Goal: Obtain resource: Obtain resource

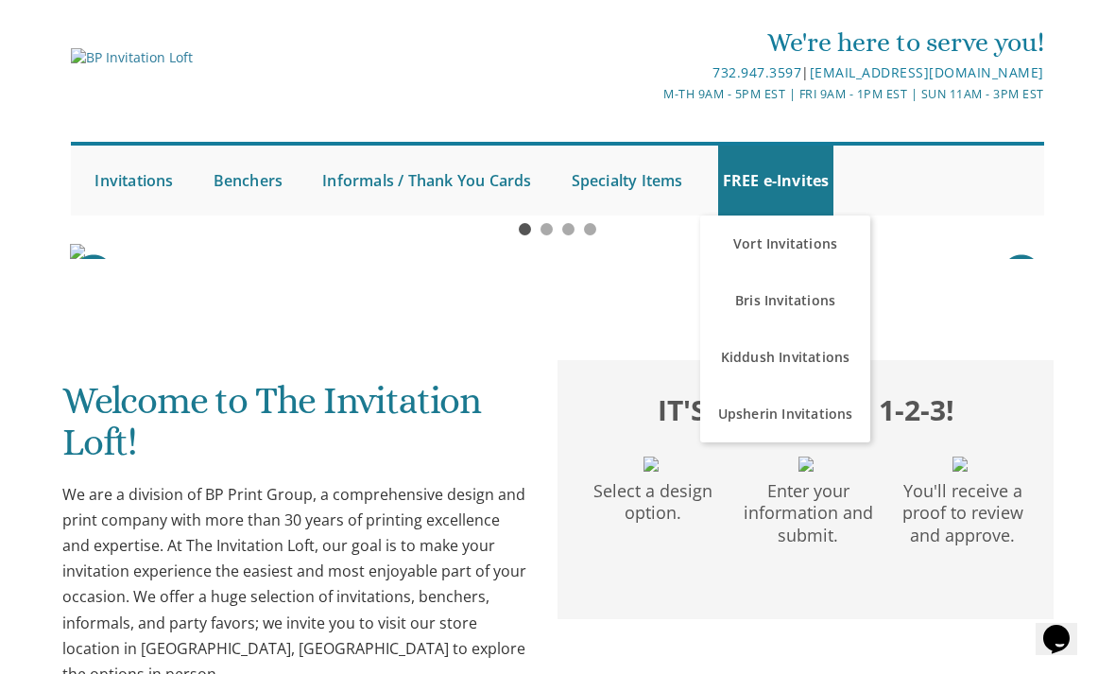
click at [818, 360] on link "Kiddush Invitations" at bounding box center [785, 357] width 170 height 57
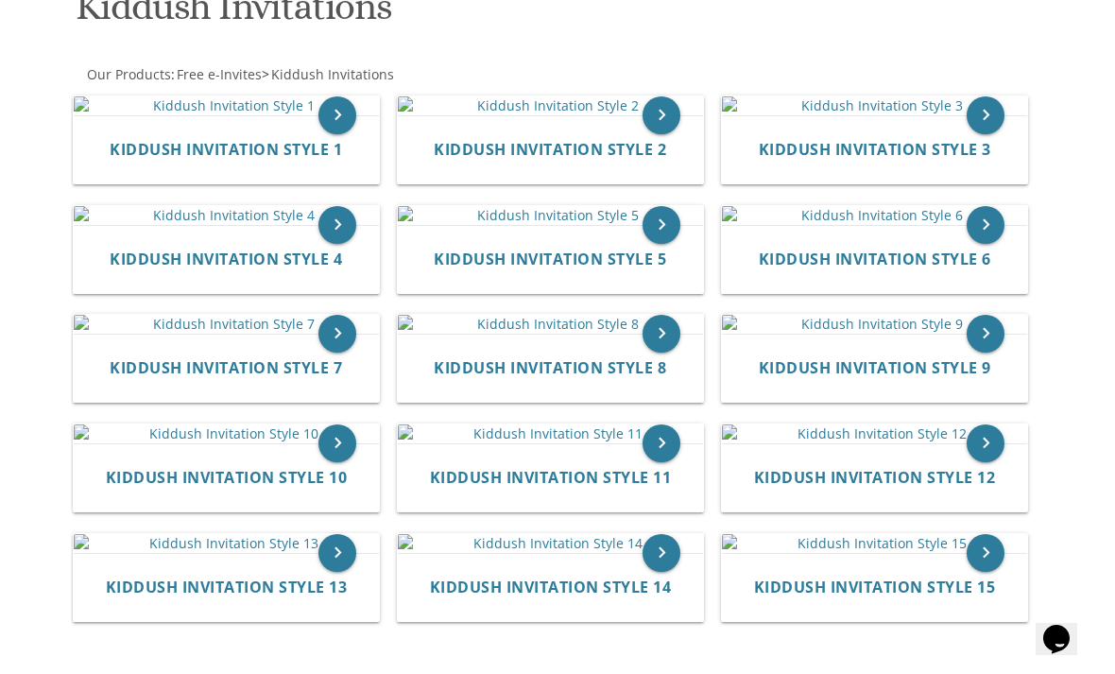
scroll to position [316, 0]
click at [909, 116] on img at bounding box center [874, 106] width 305 height 19
click at [996, 135] on icon "keyboard_arrow_right" at bounding box center [985, 116] width 38 height 38
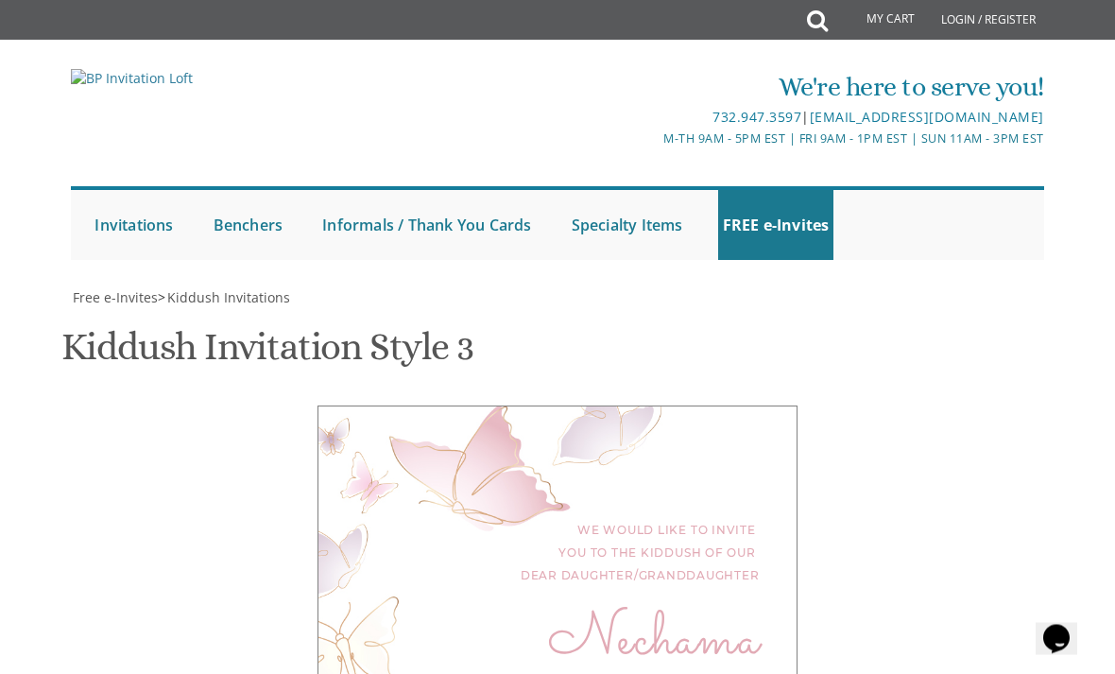
scroll to position [632, 0]
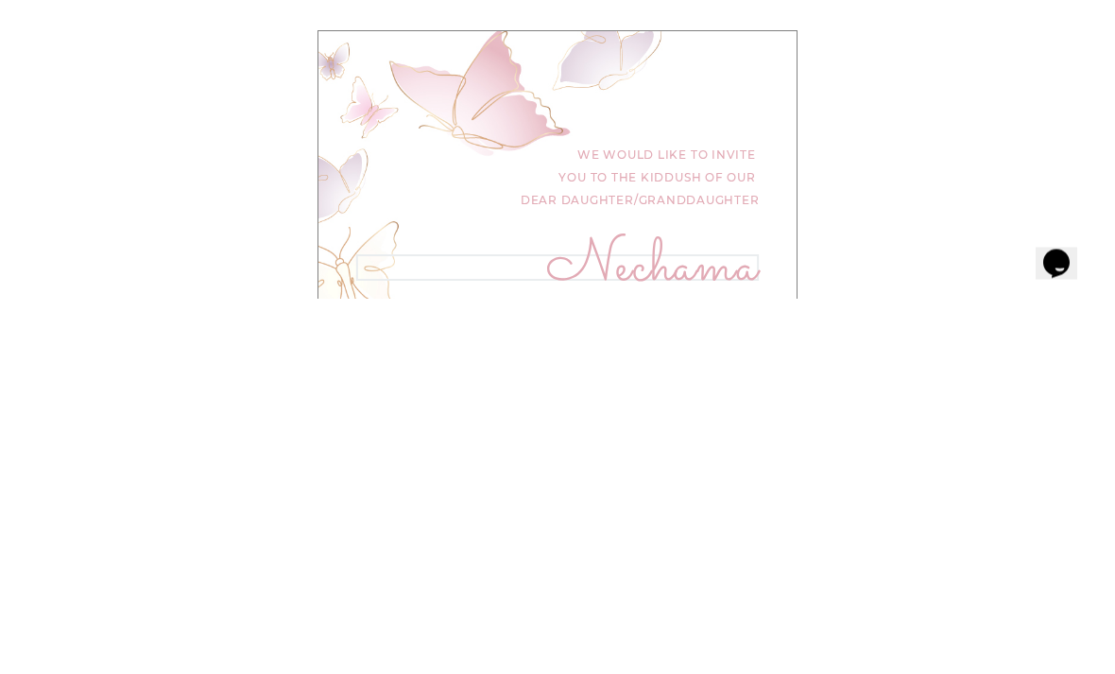
type textarea "N"
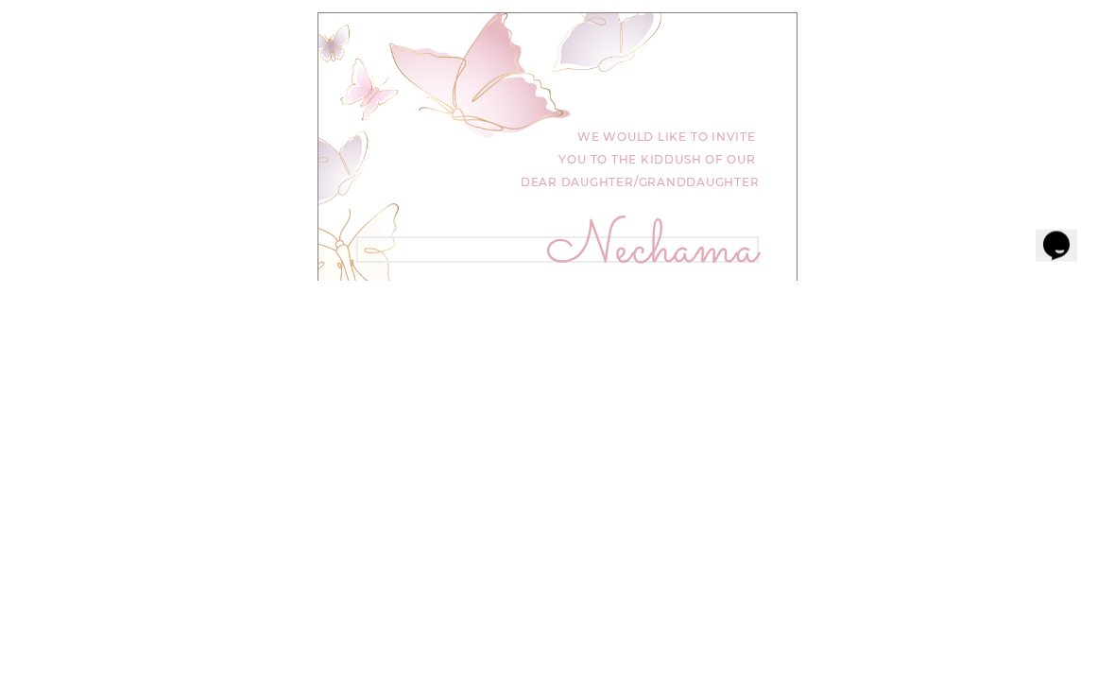
type textarea "[PERSON_NAME]"
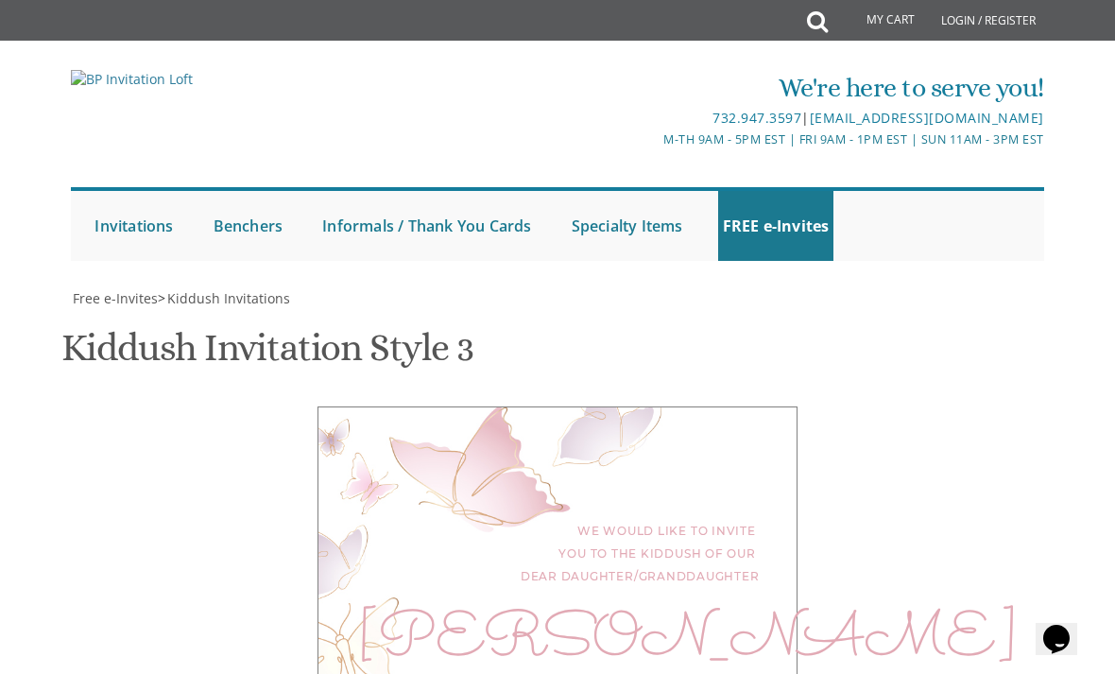
scroll to position [1078, 0]
type textarea "This Shabbos, Parshas Netzavim 310 Monmouth Ave, Lakewood, NJ"
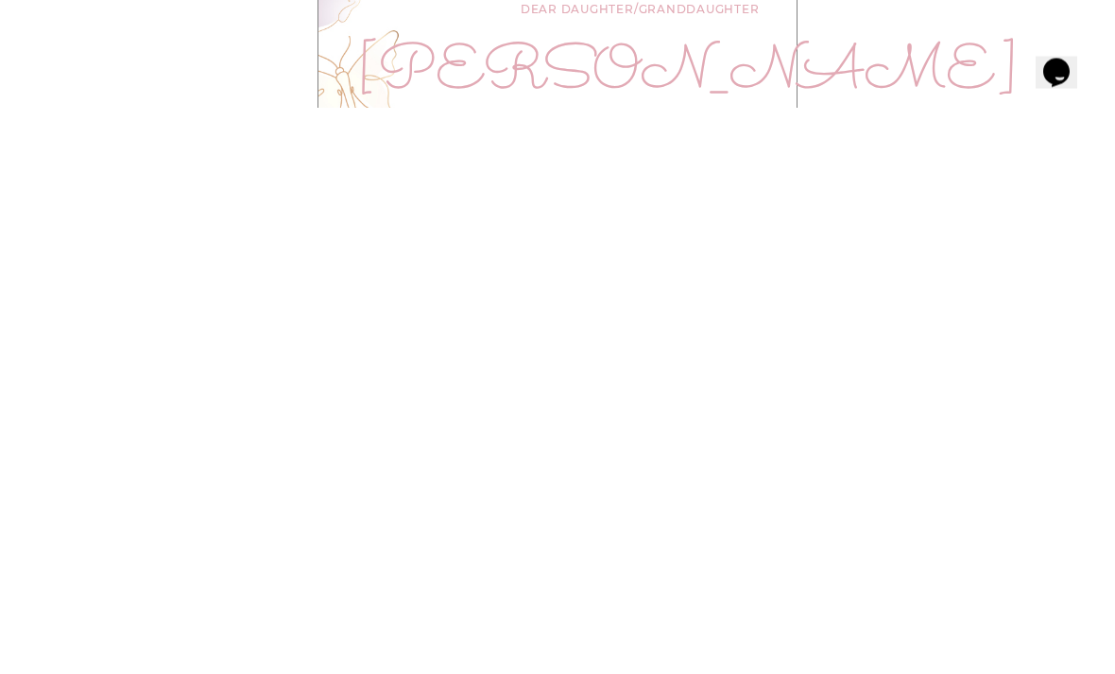
scroll to position [474, 0]
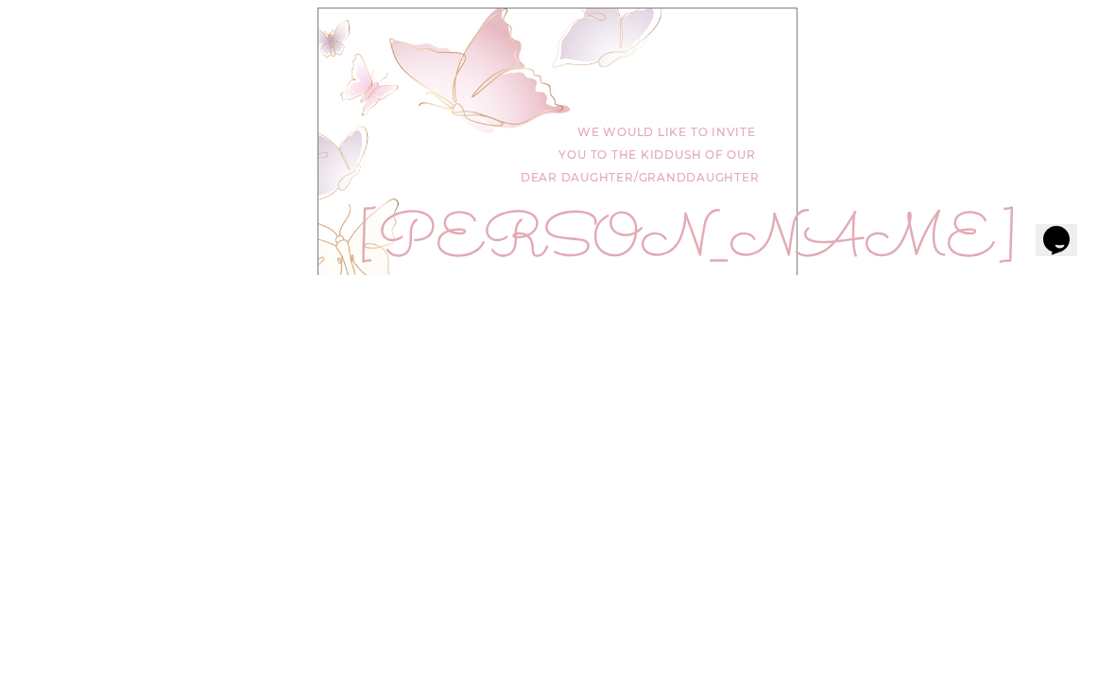
type textarea "Meir Simcha and Bassy Friedman Avraham and Esther Friedman Shlomo and Fraidel D…"
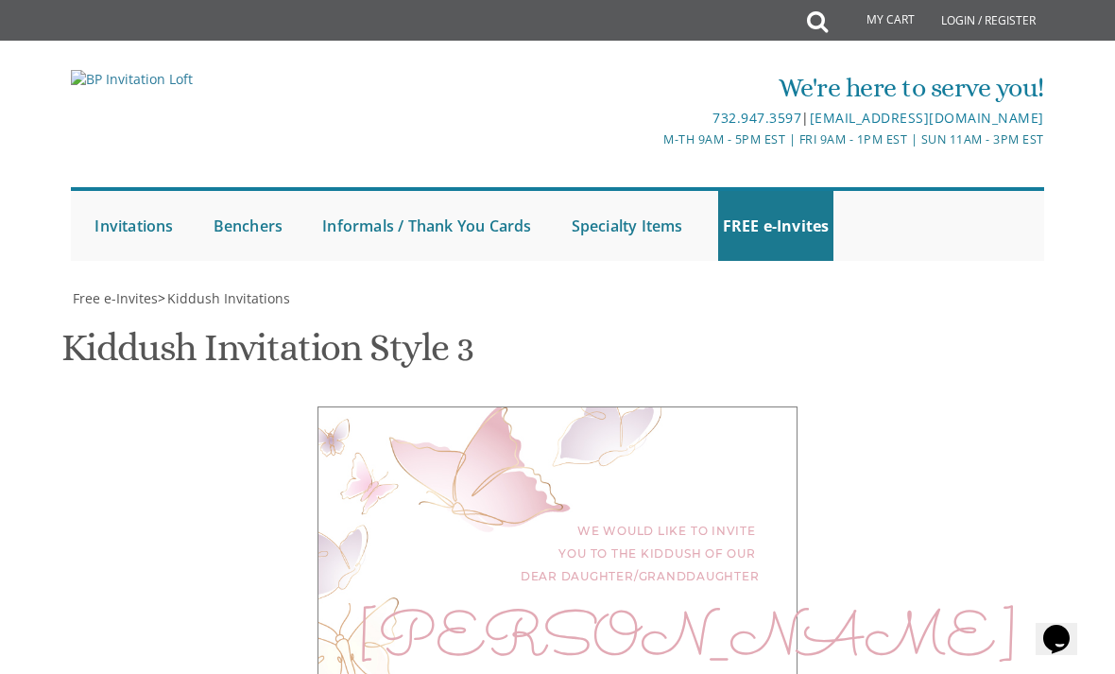
scroll to position [941, 0]
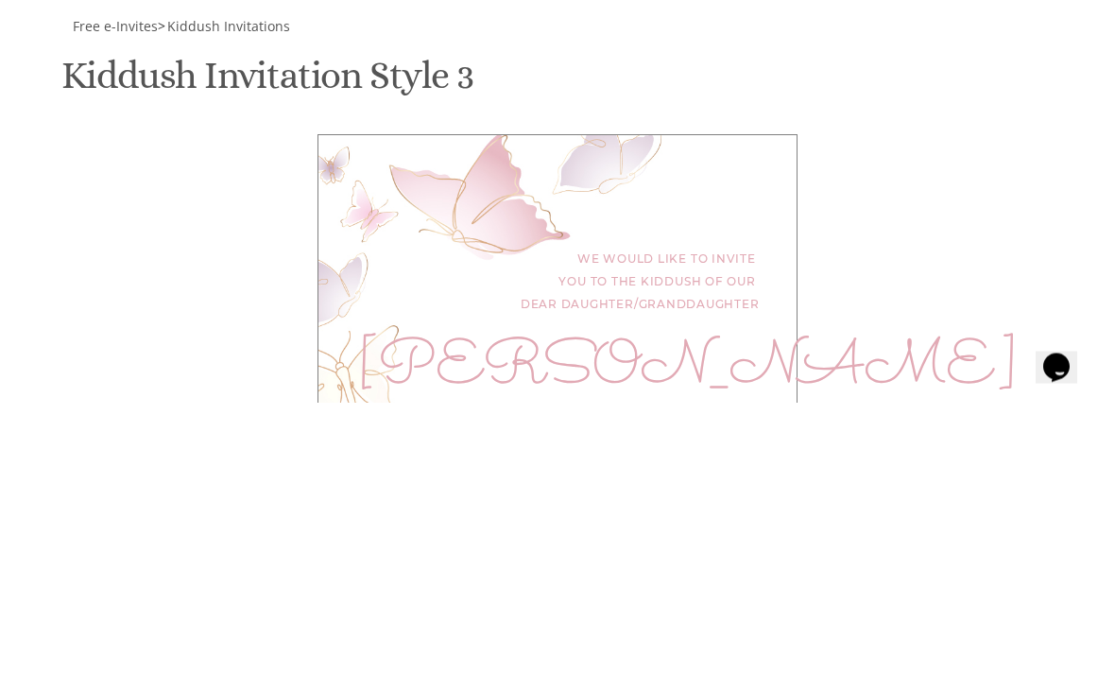
type input "Y"
type input "[EMAIL_ADDRESS][DOMAIN_NAME]"
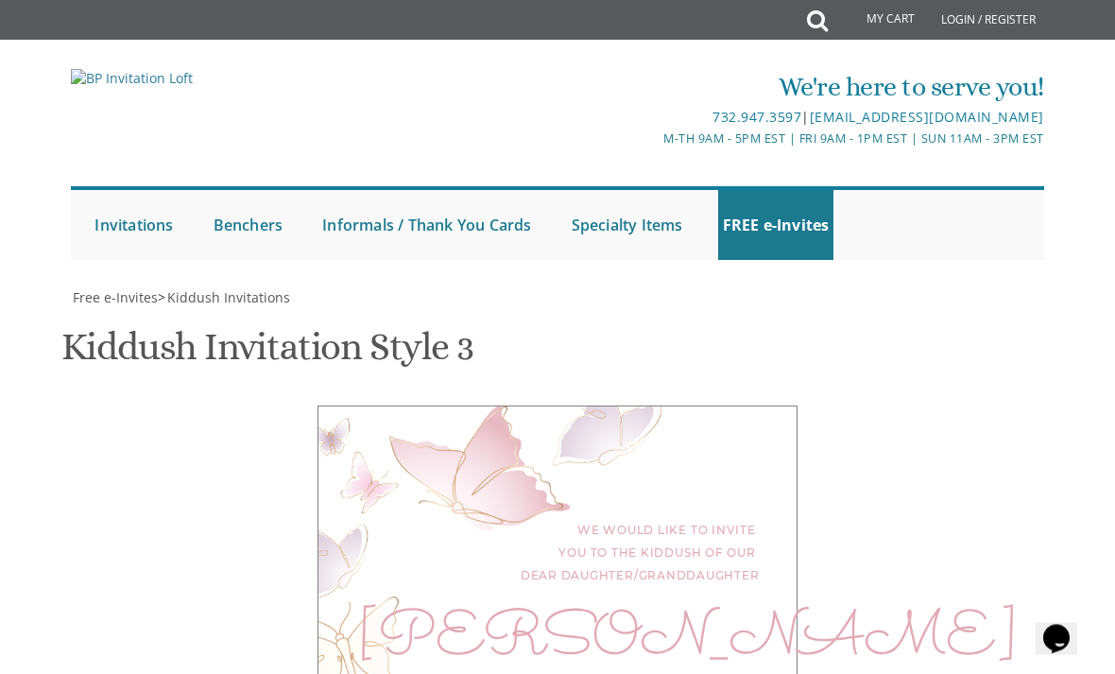
scroll to position [1229, 0]
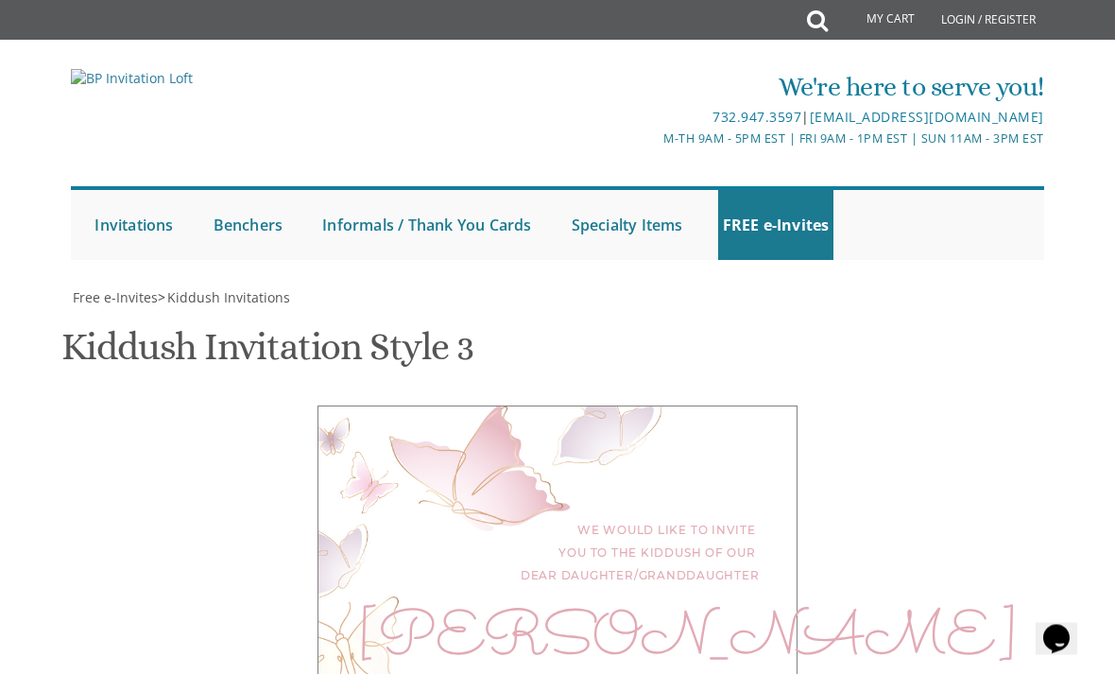
scroll to position [1163, 0]
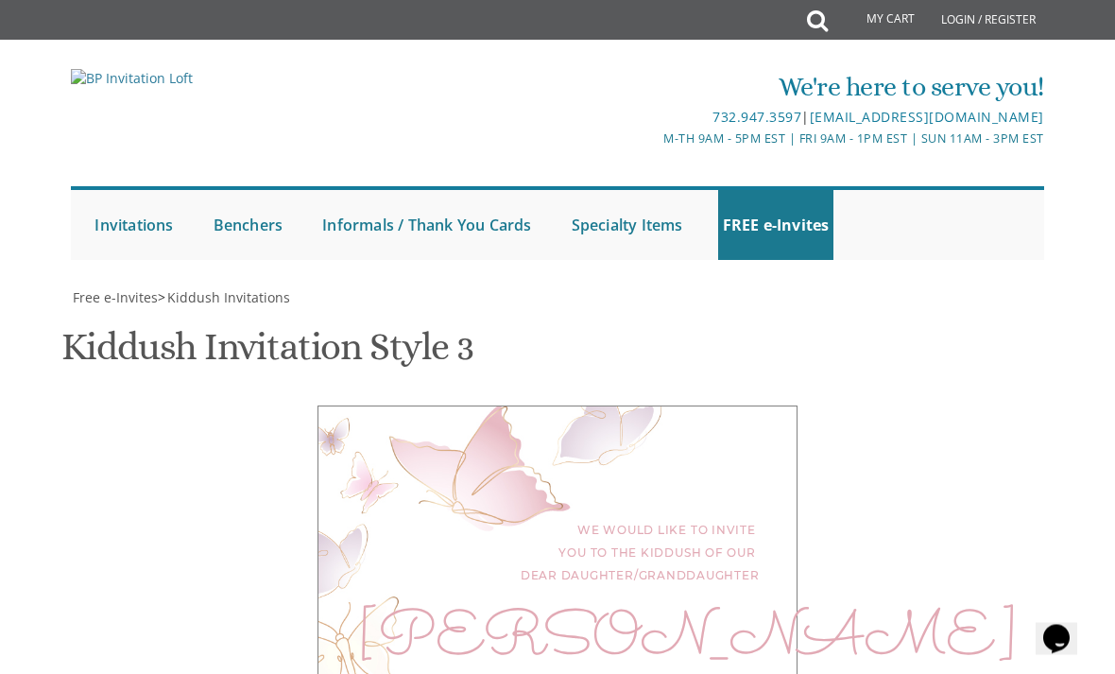
scroll to position [474, 0]
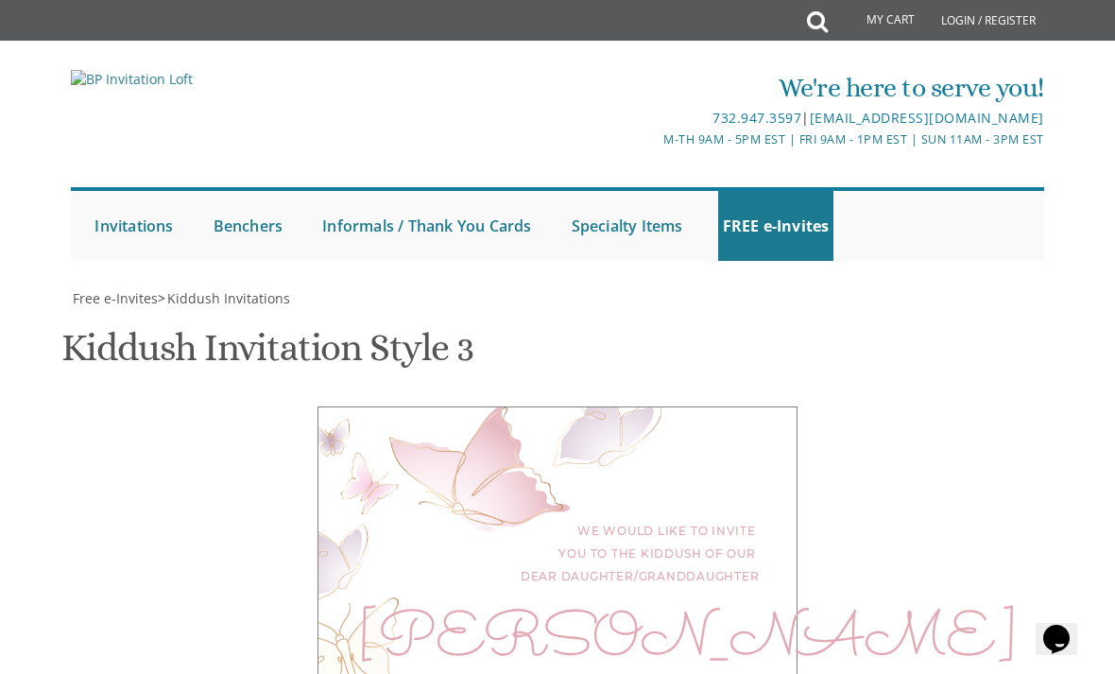
scroll to position [0, 0]
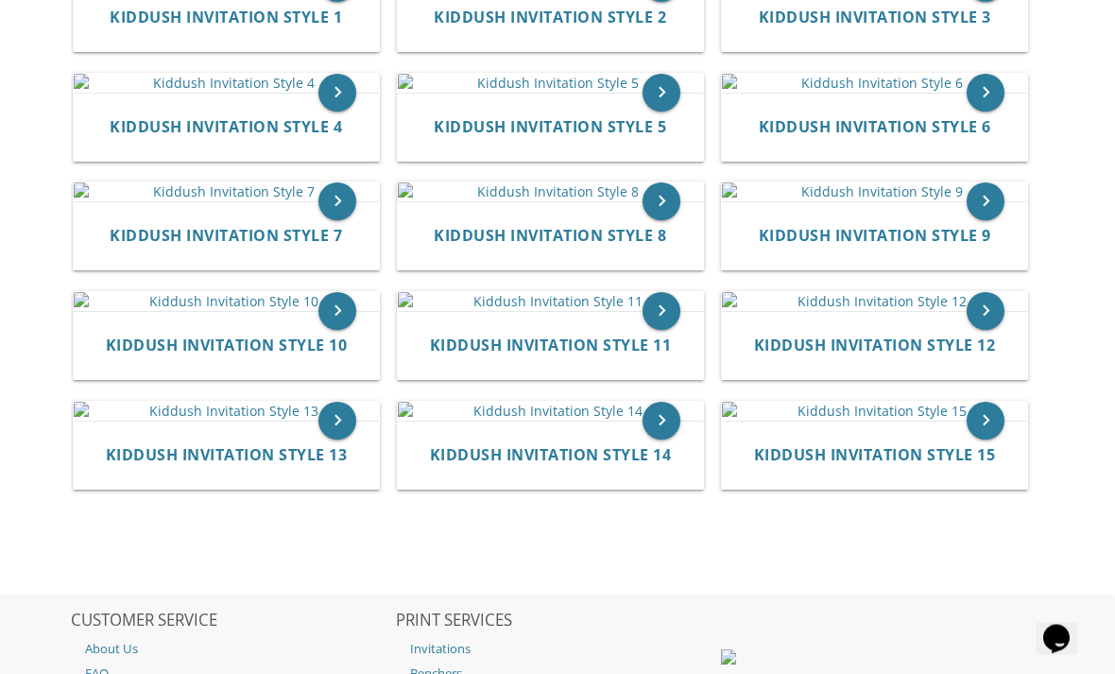
scroll to position [450, 0]
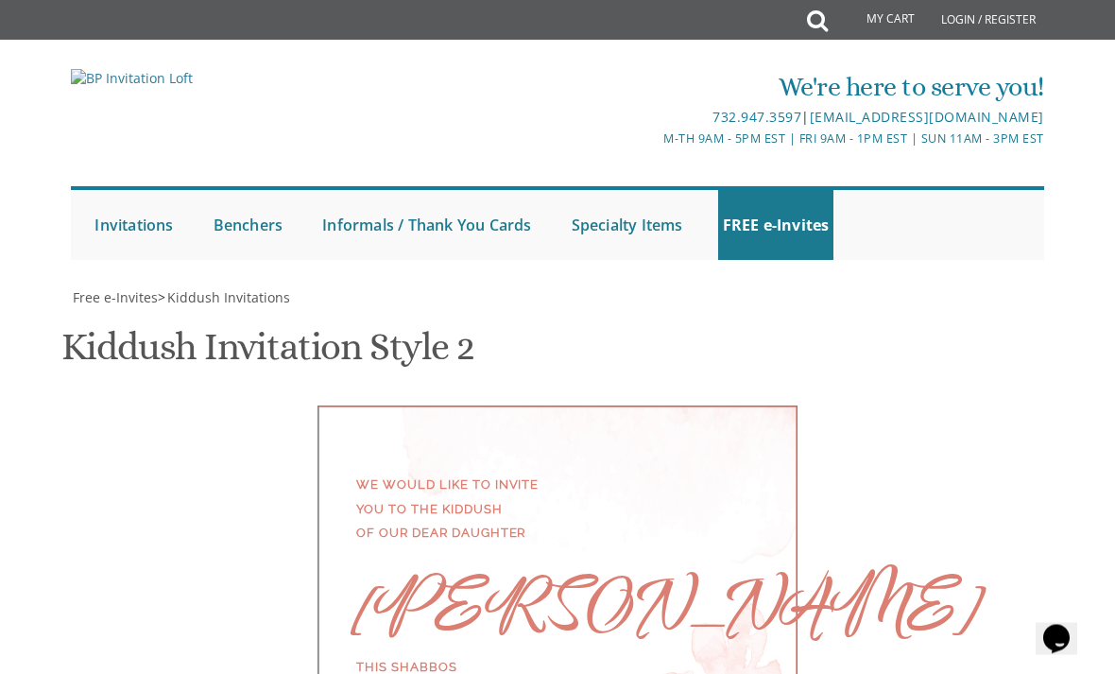
scroll to position [722, 0]
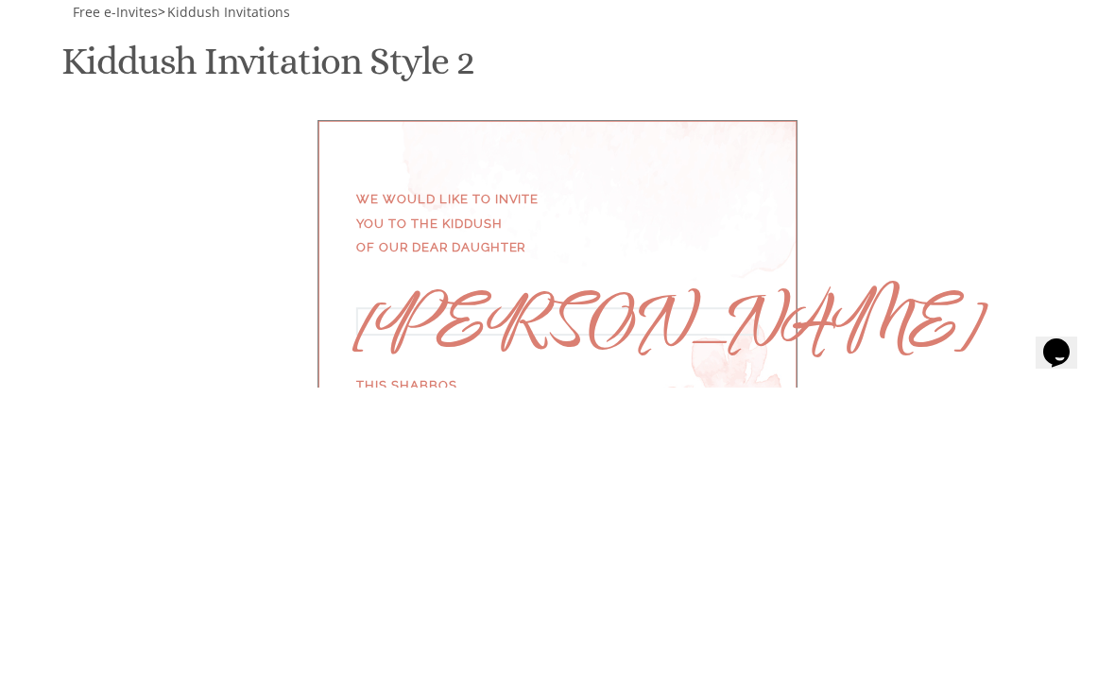
type textarea "E"
type textarea "[PERSON_NAME]"
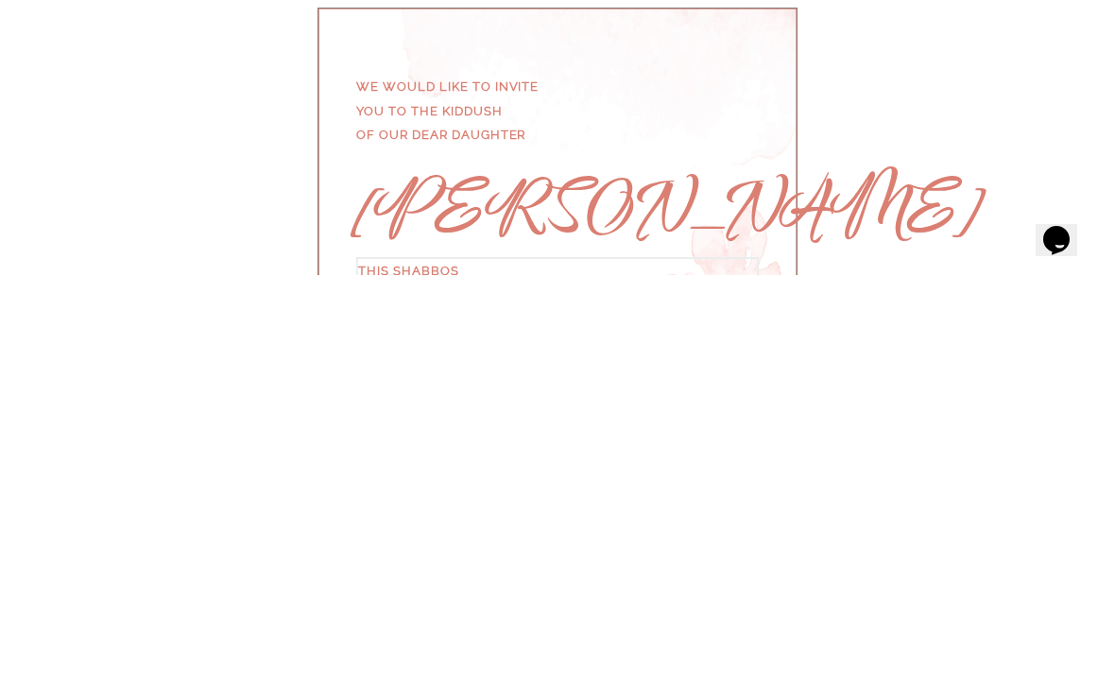
type textarea "This Shabbos Parshas Netzavim [STREET_ADDRESS][US_STATE]"
type textarea "[PERSON_NAME] and [PERSON_NAME]"
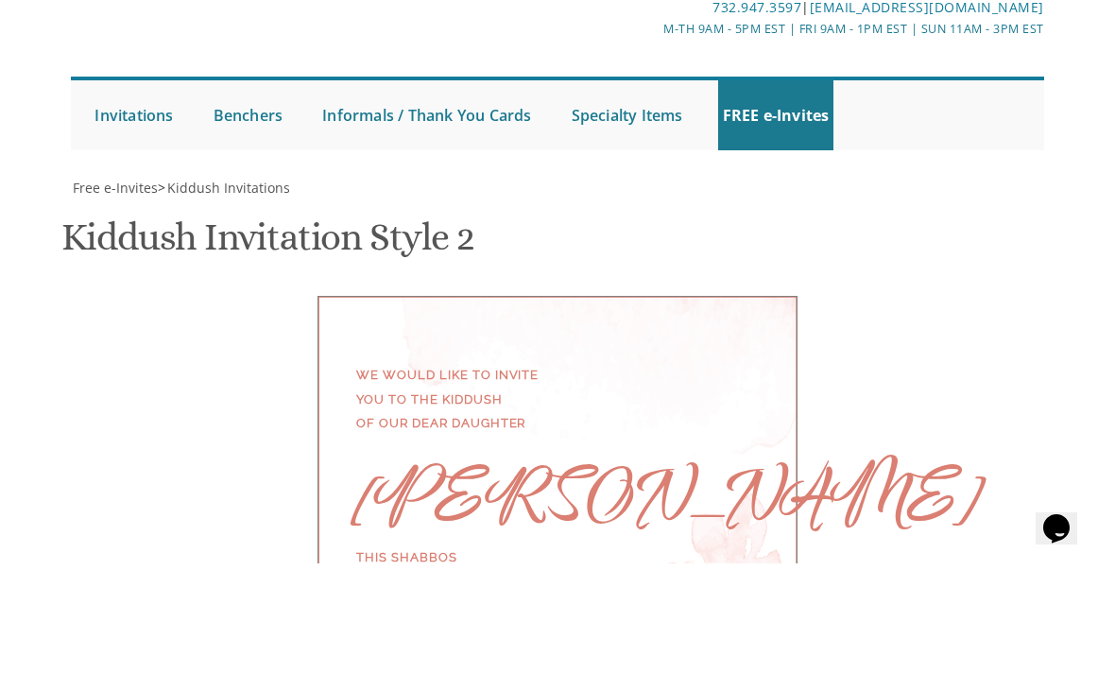
type input "[EMAIL_ADDRESS][DOMAIN_NAME]"
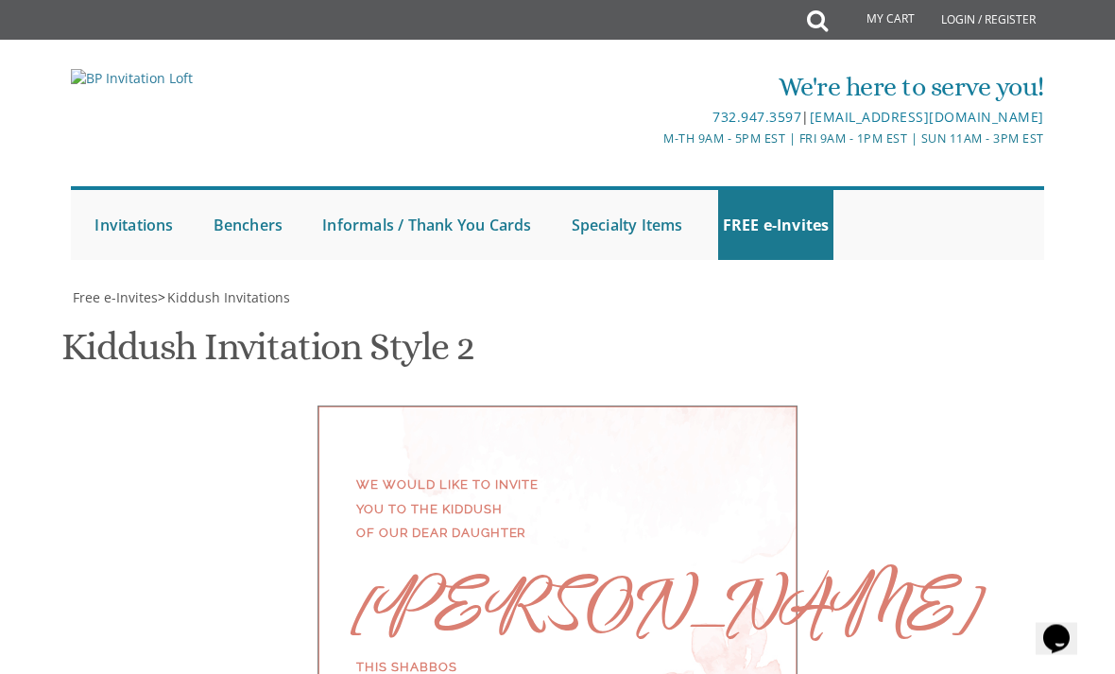
scroll to position [245, 0]
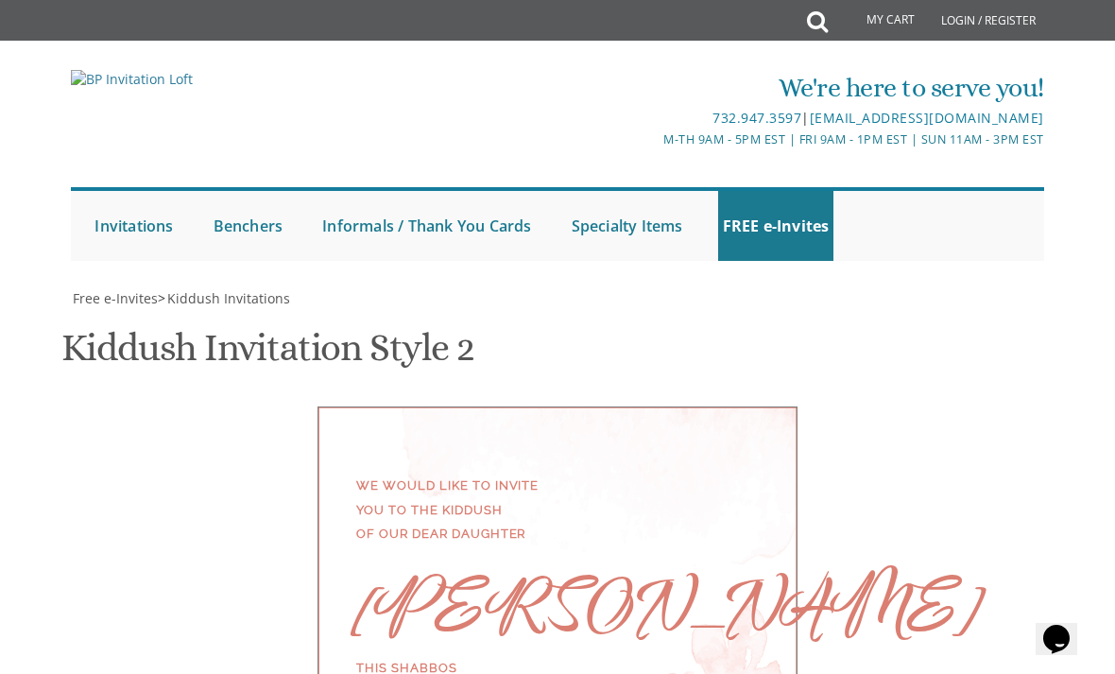
click at [639, 406] on div "We would like to invite you to the Kiddush of our dear daughter [PERSON_NAME] T…" at bounding box center [557, 617] width 480 height 423
click at [742, 406] on div "We would like to invite you to the Kiddush of our dear daughter [PERSON_NAME] T…" at bounding box center [557, 617] width 480 height 423
click at [929, 517] on div "We would like to invite you to the Kiddush of our dear daughter [PERSON_NAME] T…" at bounding box center [557, 617] width 957 height 423
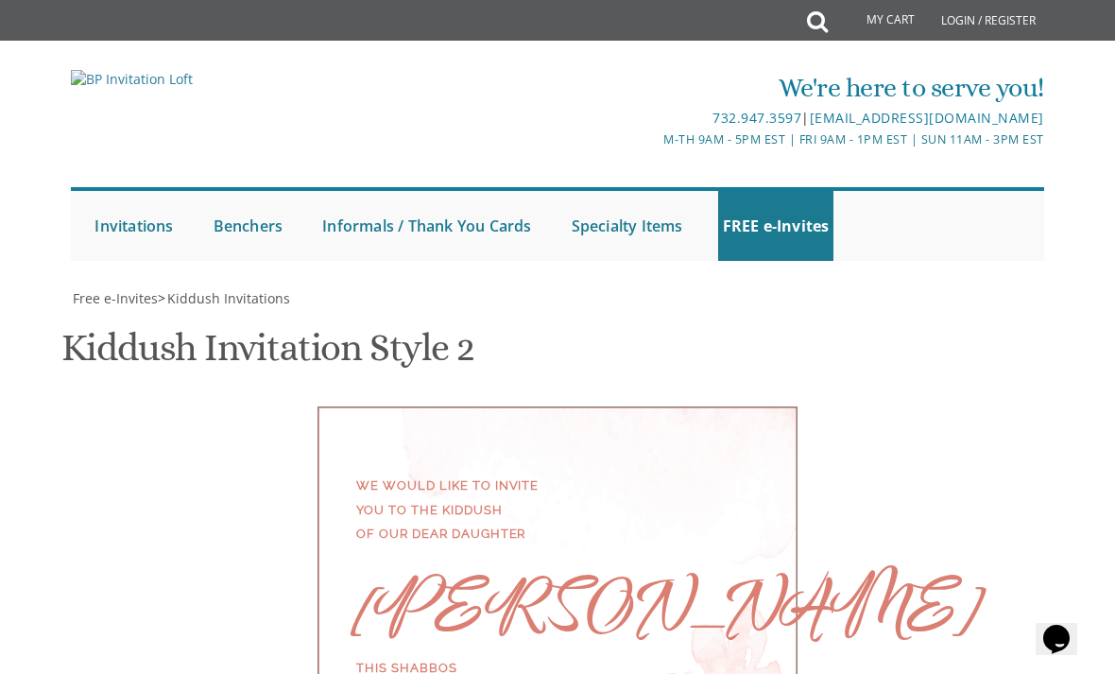
scroll to position [1100, 0]
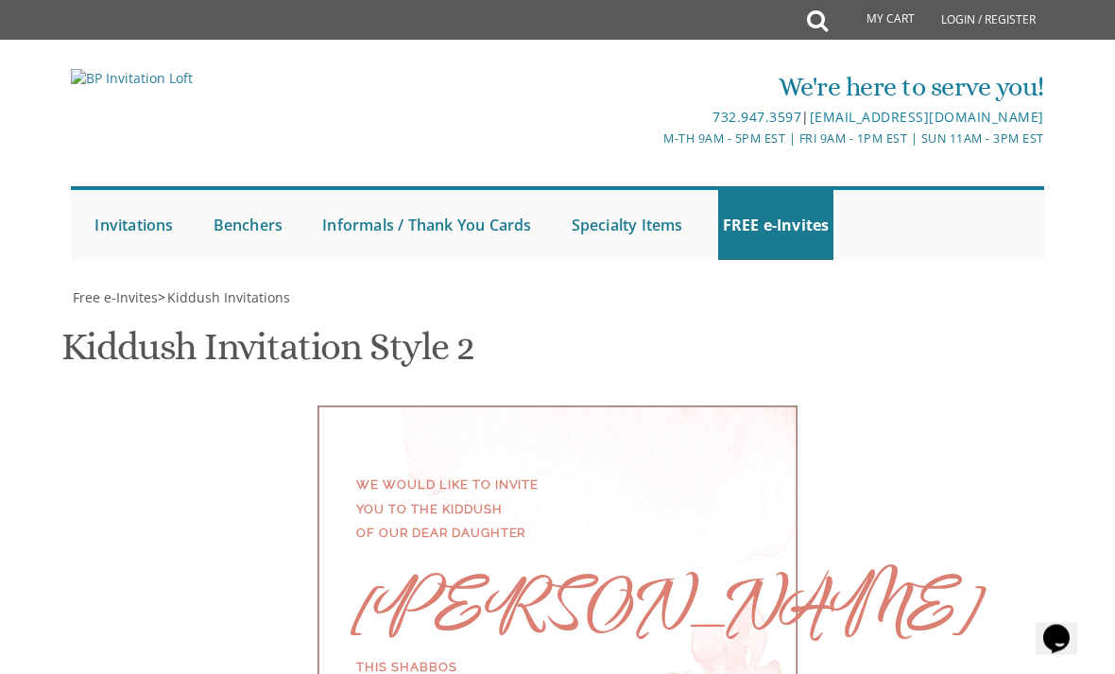
scroll to position [315, 0]
